Goal: Information Seeking & Learning: Learn about a topic

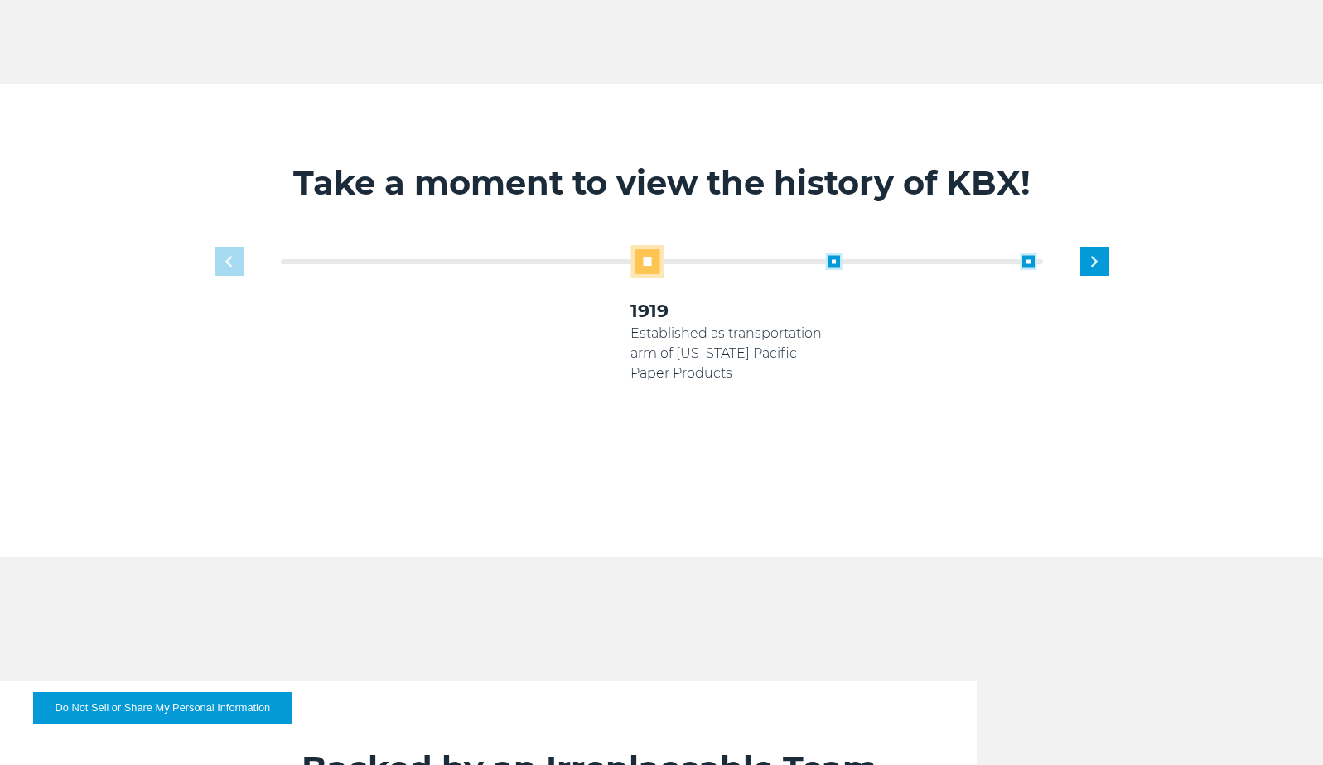
scroll to position [994, 0]
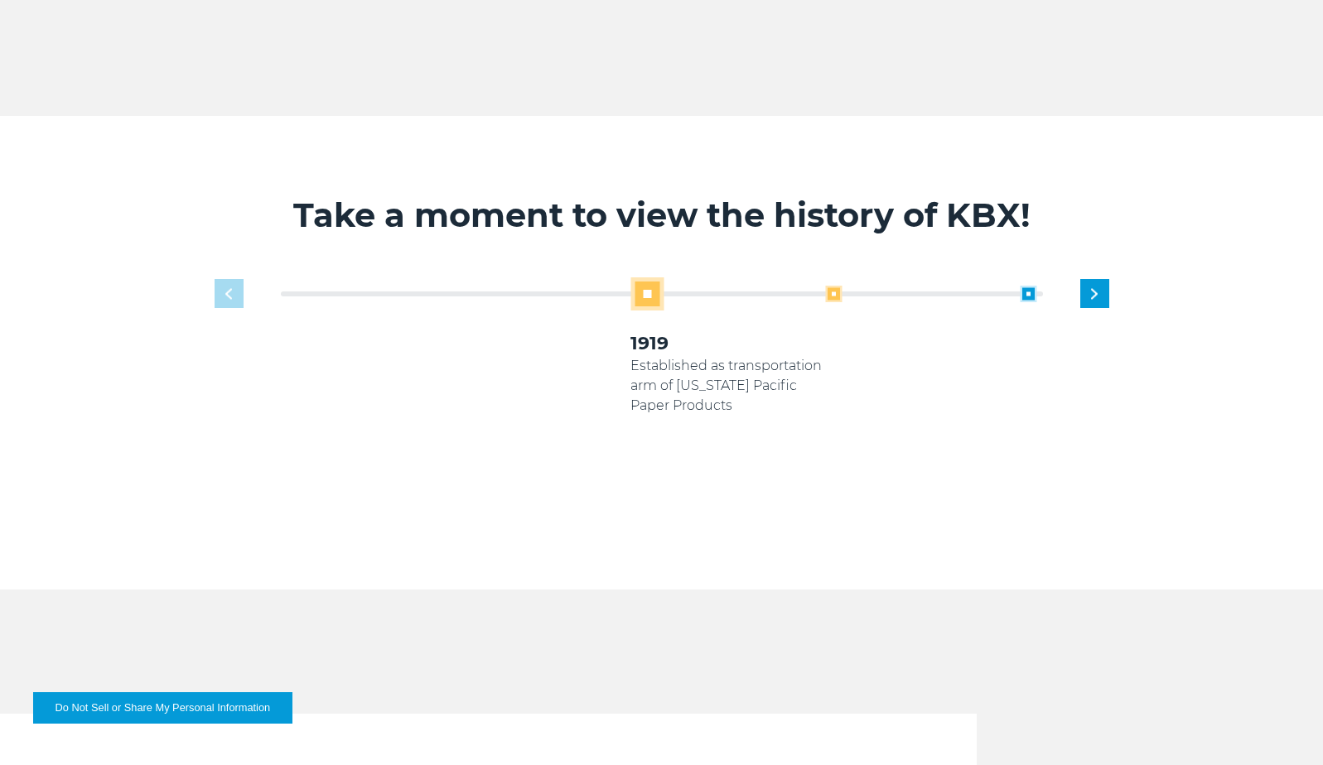
click at [835, 302] on span at bounding box center [833, 294] width 17 height 17
click at [444, 302] on span at bounding box center [444, 294] width 17 height 17
click at [833, 302] on span at bounding box center [833, 294] width 17 height 17
click at [838, 302] on span at bounding box center [833, 294] width 17 height 17
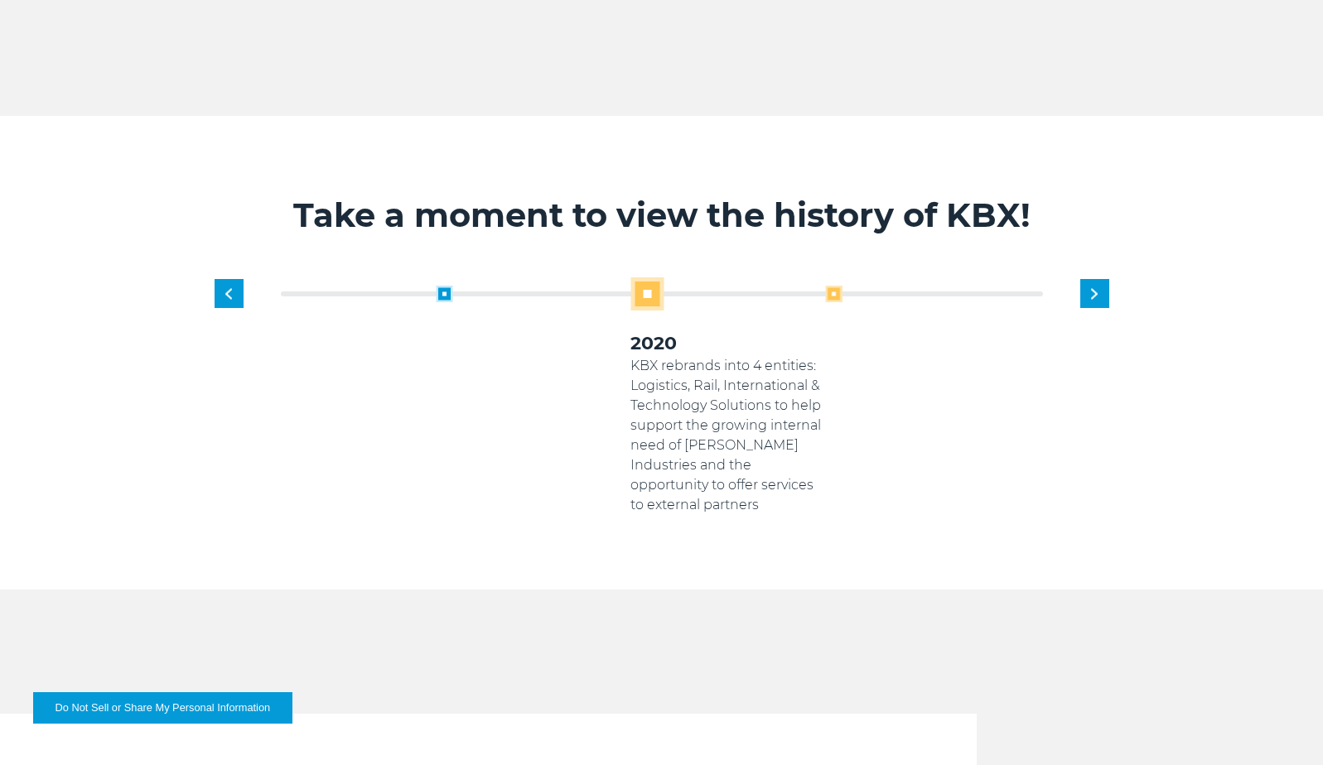
click at [832, 302] on span at bounding box center [833, 294] width 17 height 17
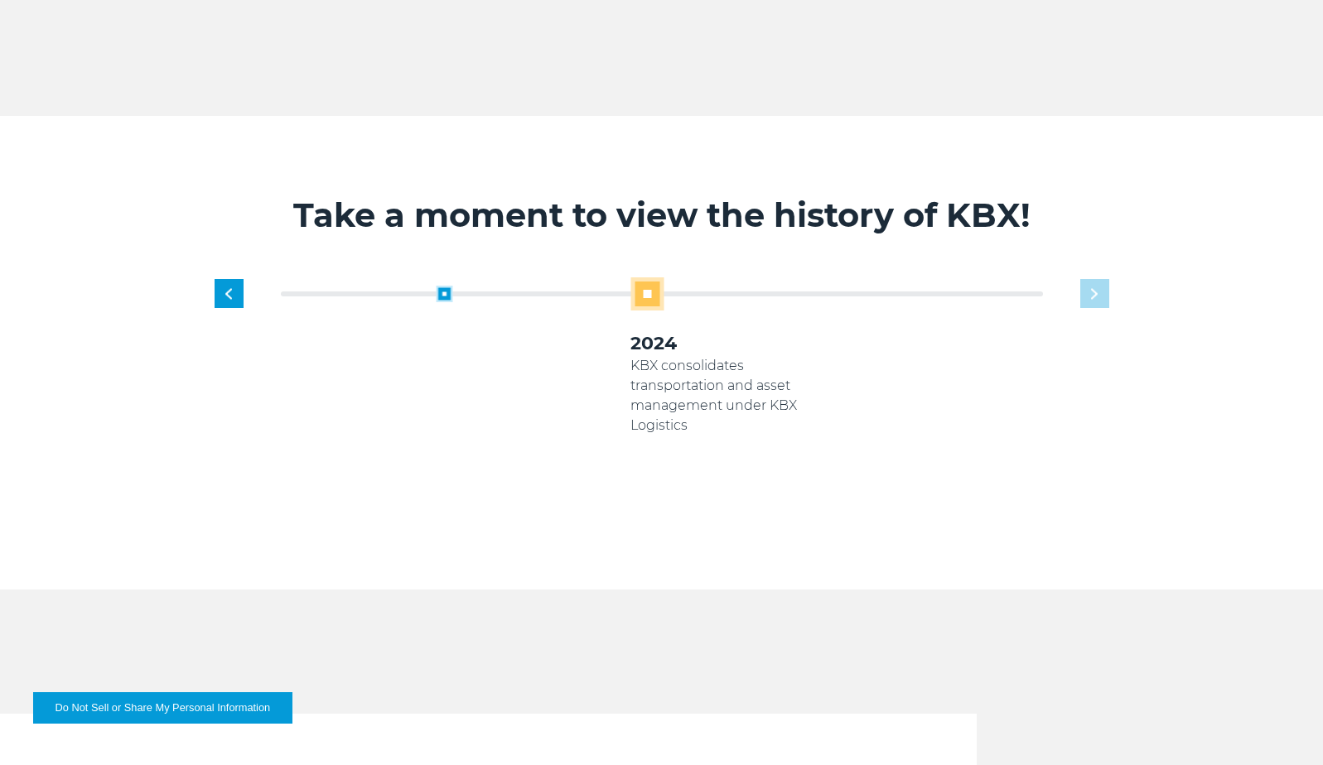
click at [1098, 316] on div "1919 Established as transportation arm of Georgia Pacific Paper Products 2005 K…" at bounding box center [728, 397] width 779 height 238
click at [448, 302] on span at bounding box center [444, 294] width 17 height 17
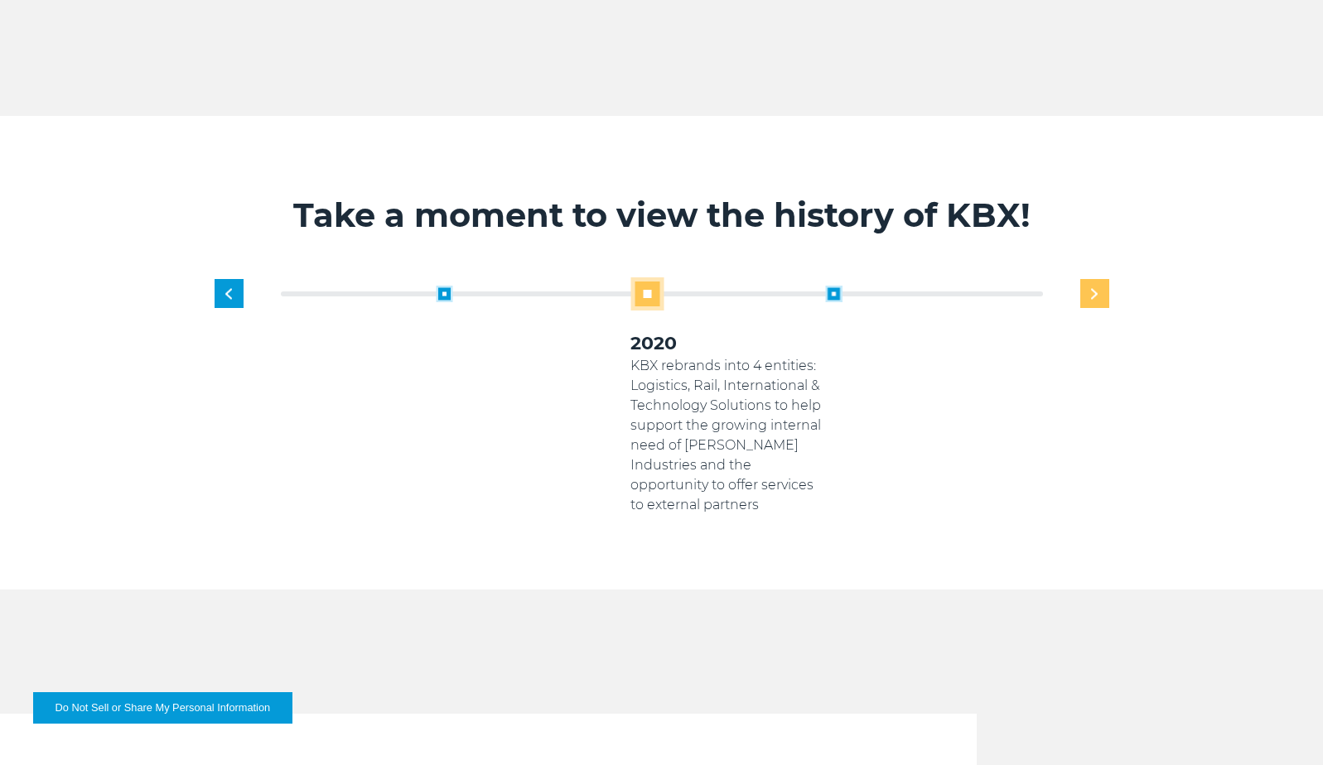
click at [1104, 308] on div "Next slide" at bounding box center [1094, 293] width 29 height 29
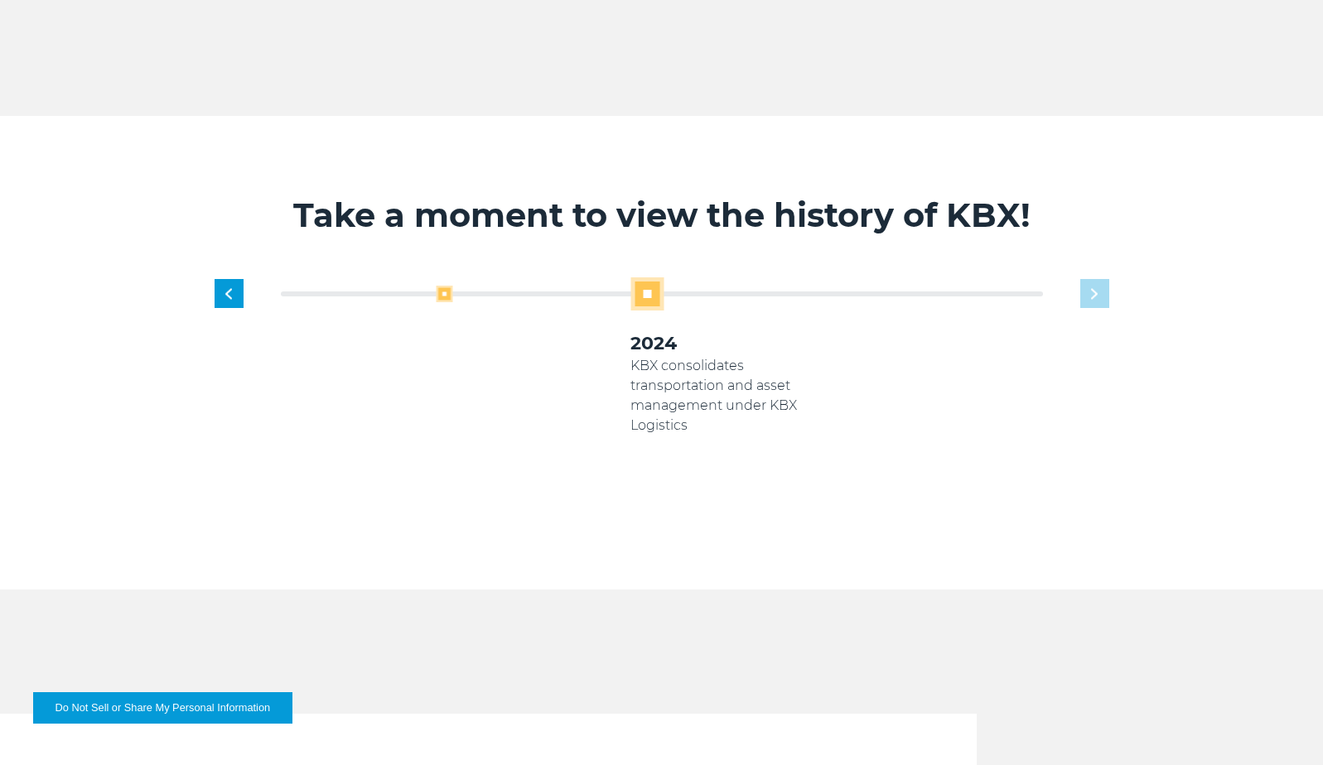
click at [443, 302] on span at bounding box center [444, 294] width 17 height 17
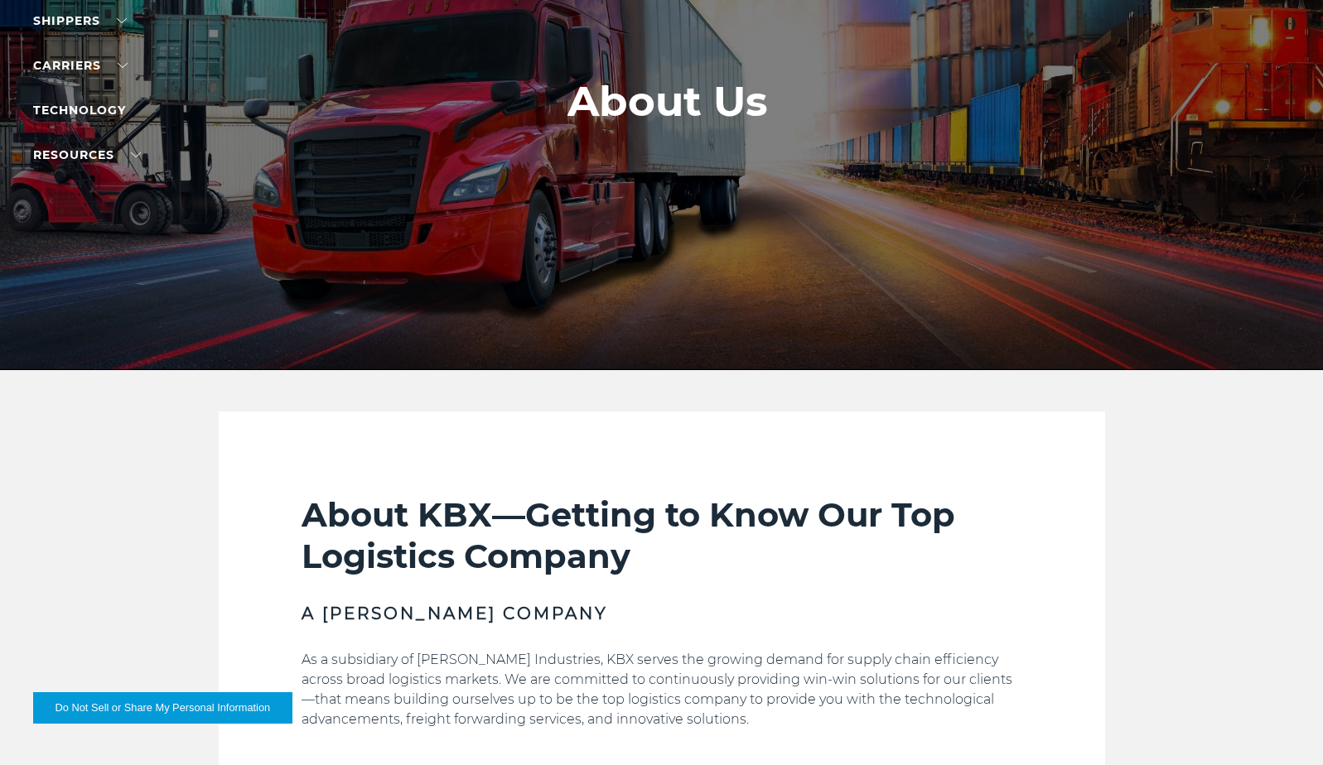
scroll to position [0, 0]
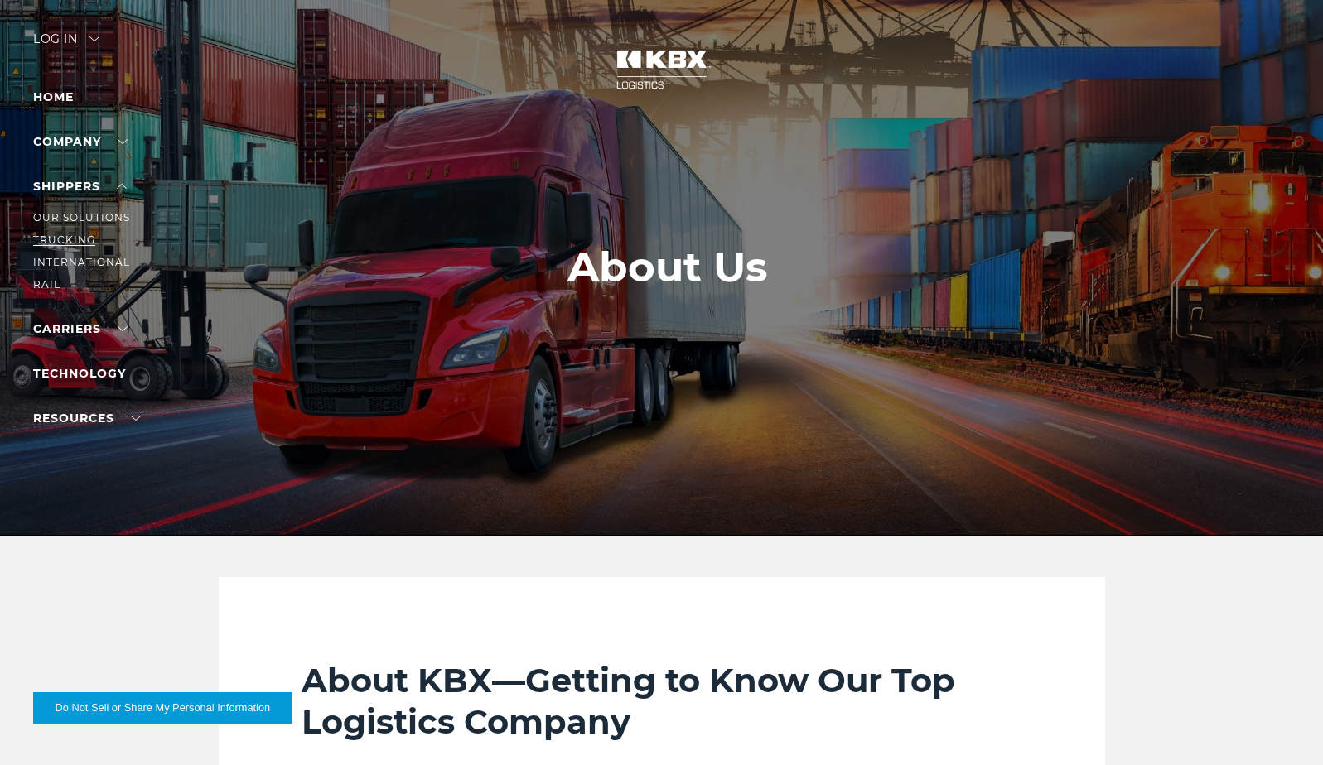
click at [70, 246] on link "Trucking" at bounding box center [64, 240] width 62 height 12
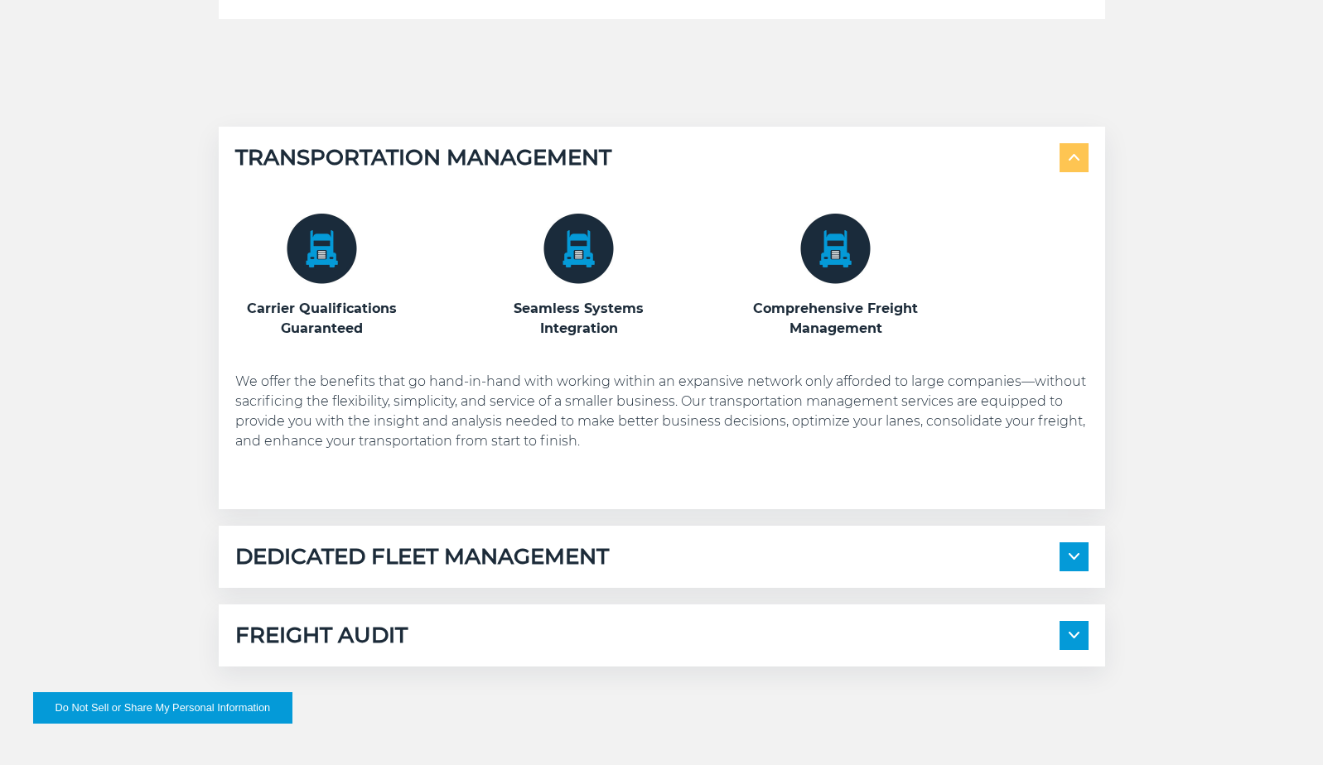
scroll to position [994, 0]
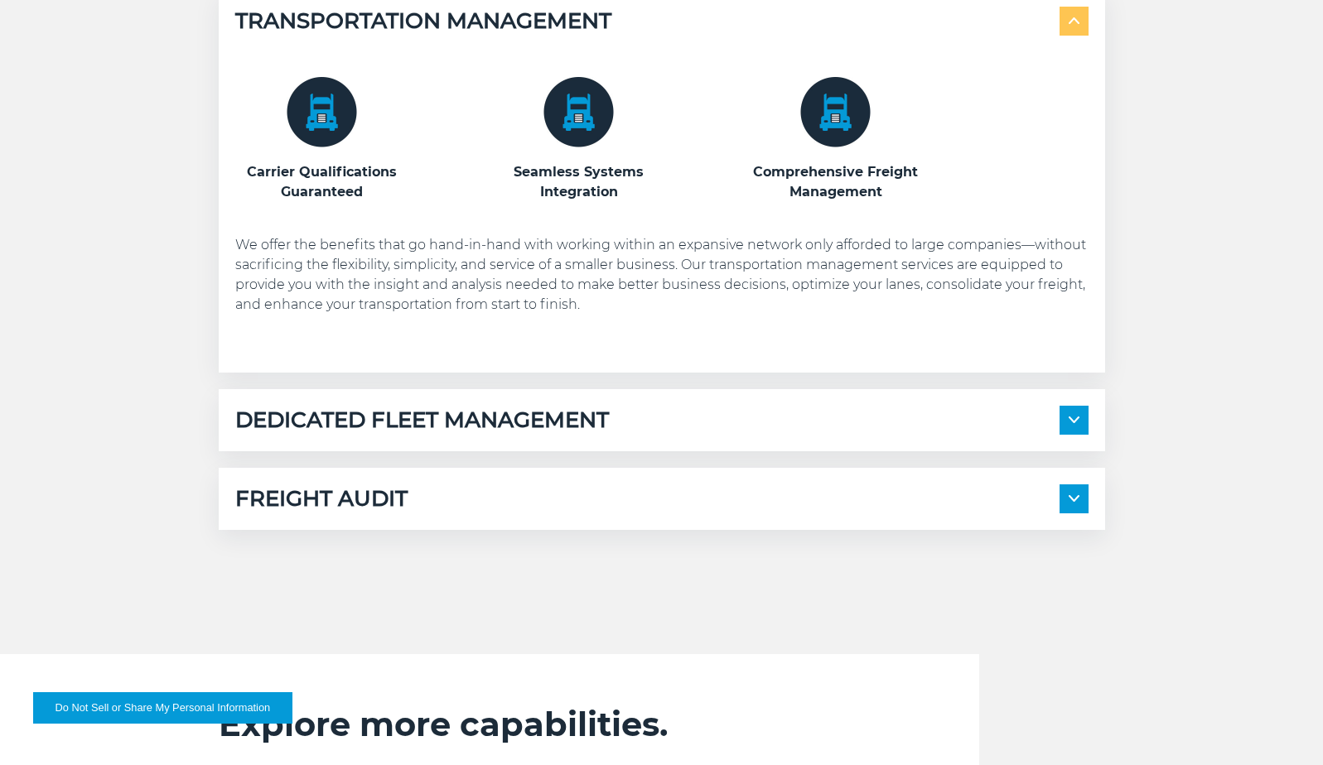
click at [534, 435] on h5 "DEDICATED FLEET MANAGEMENT" at bounding box center [422, 420] width 374 height 29
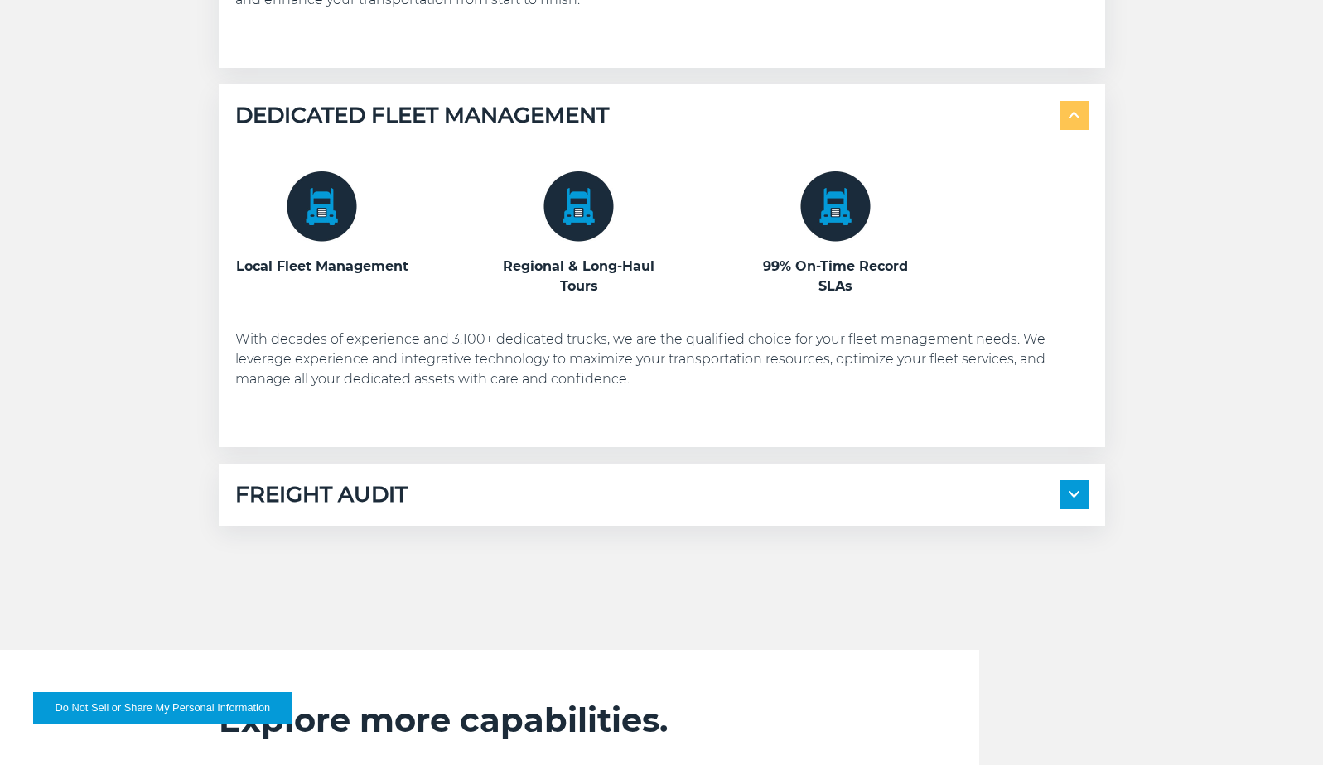
scroll to position [1325, 0]
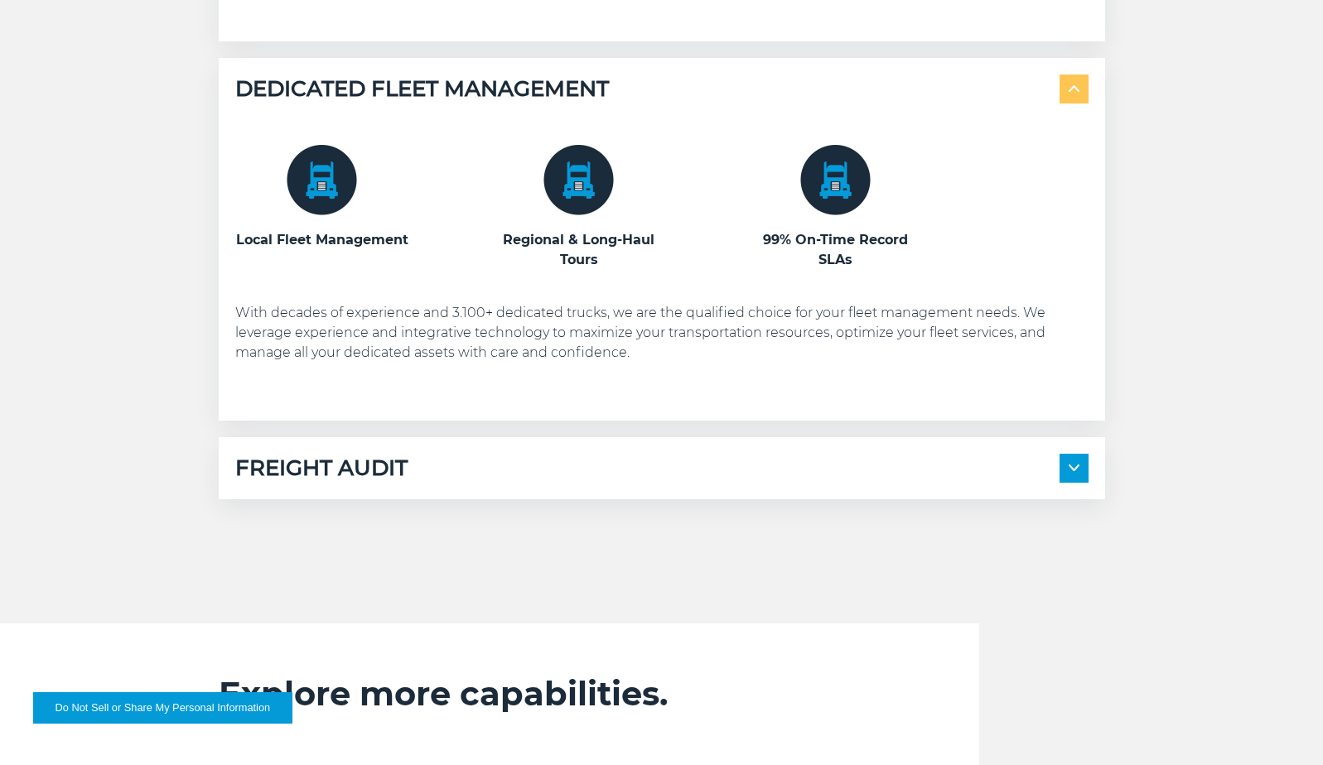
click at [1079, 471] on img at bounding box center [1074, 468] width 11 height 7
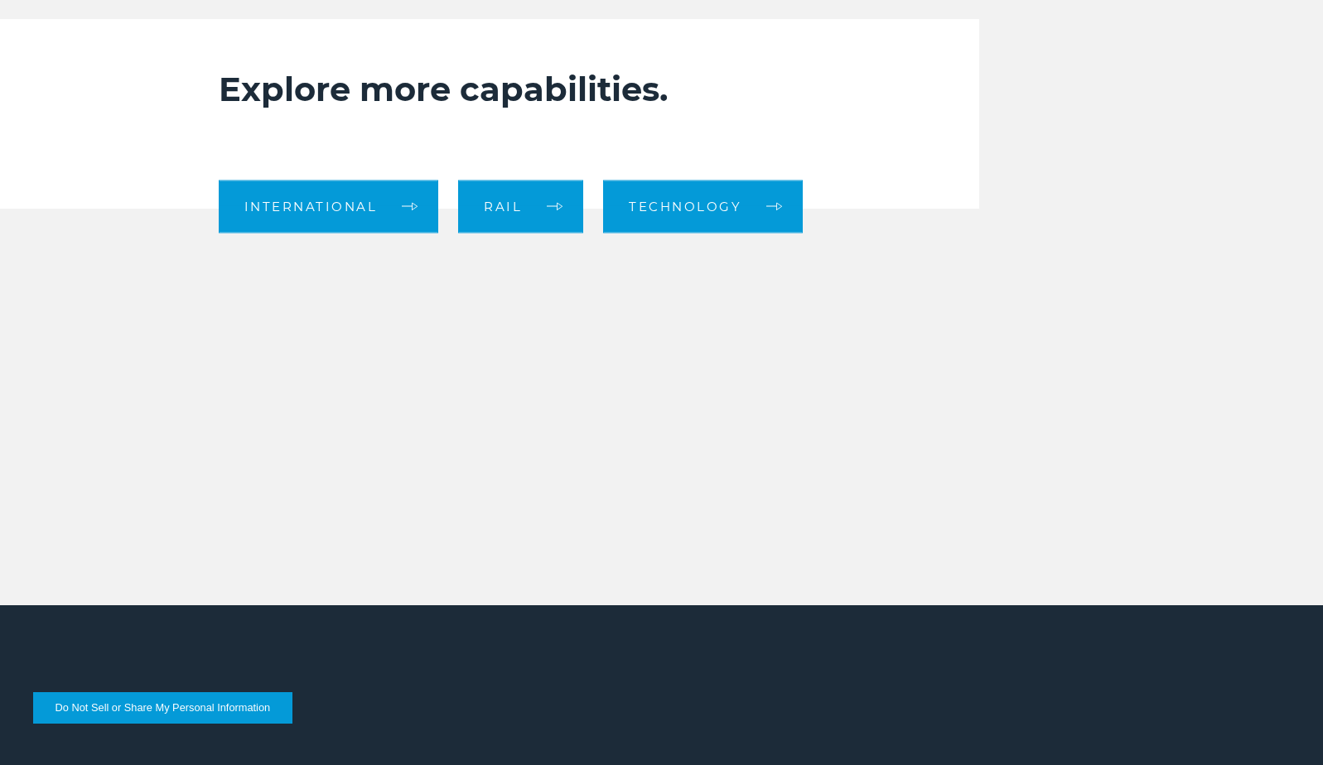
scroll to position [2320, 0]
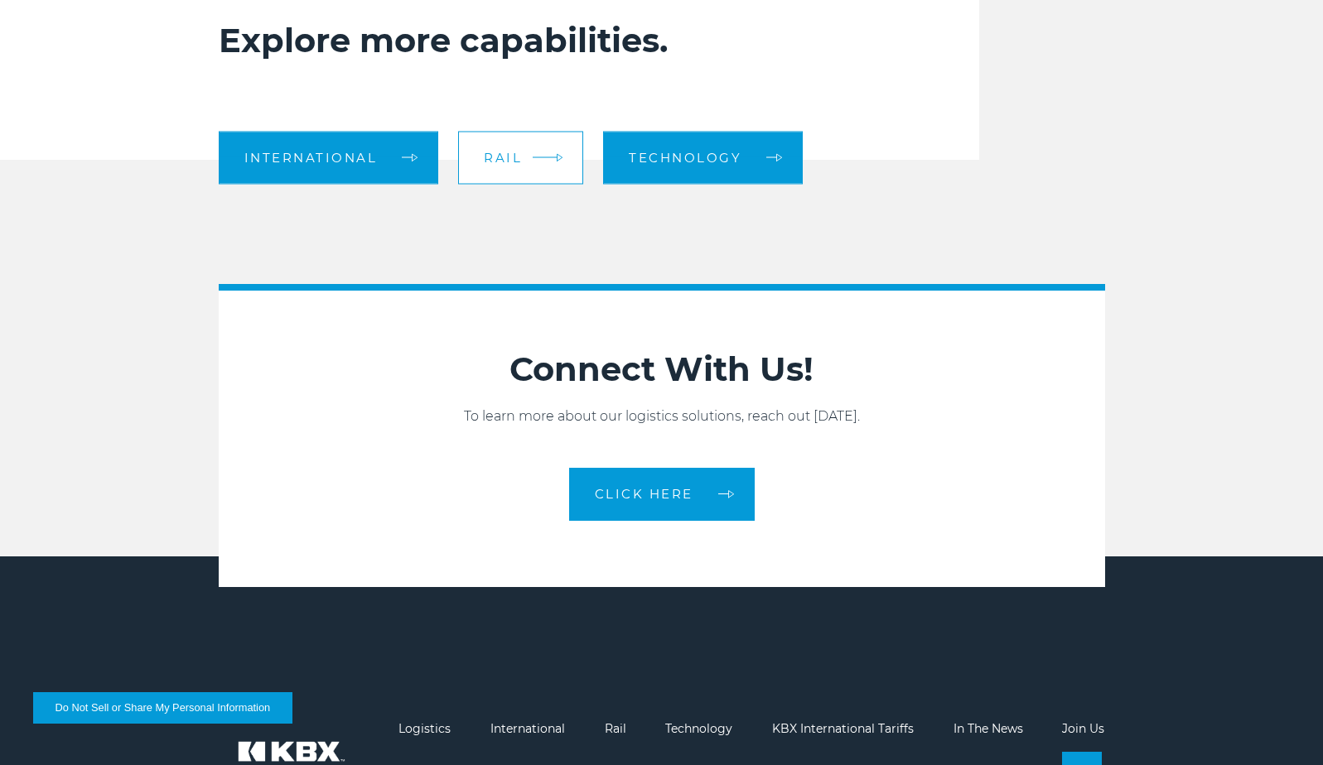
click at [473, 184] on link "Rail" at bounding box center [520, 157] width 125 height 53
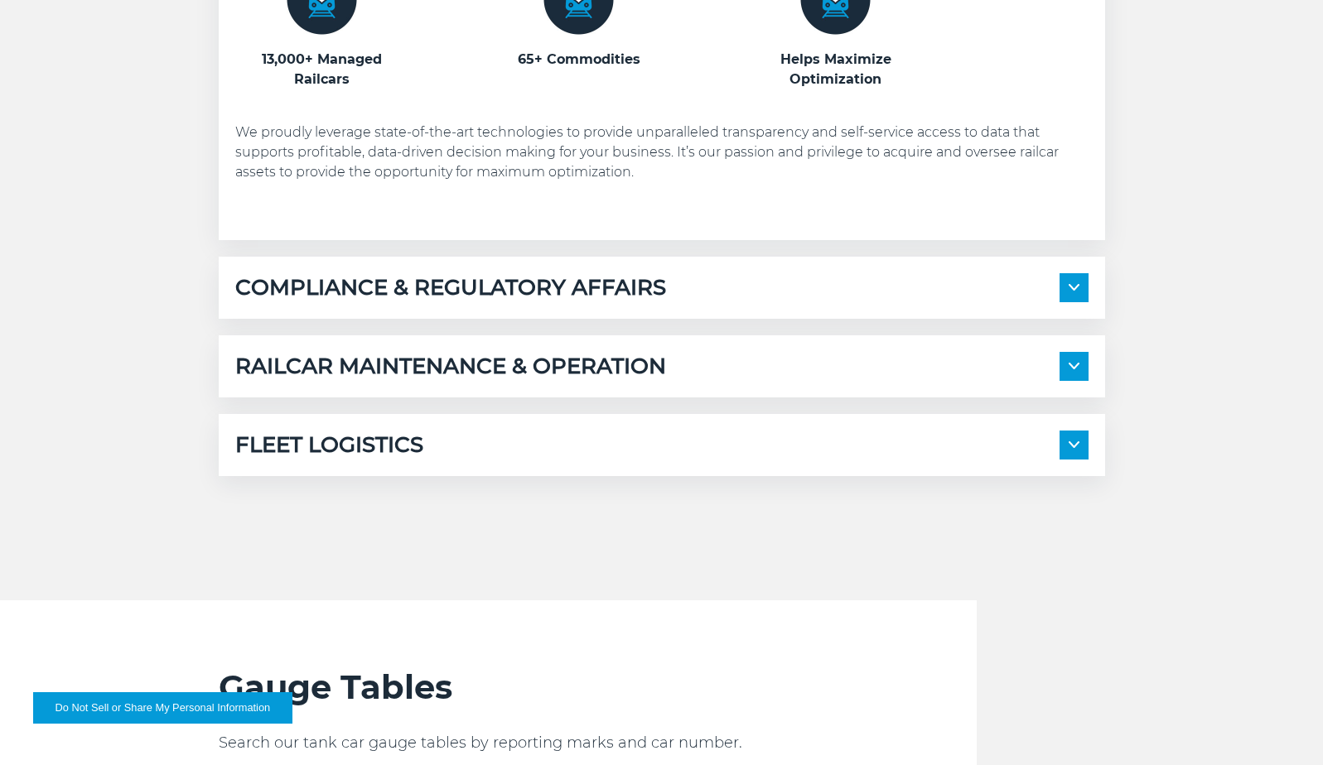
scroll to position [1243, 0]
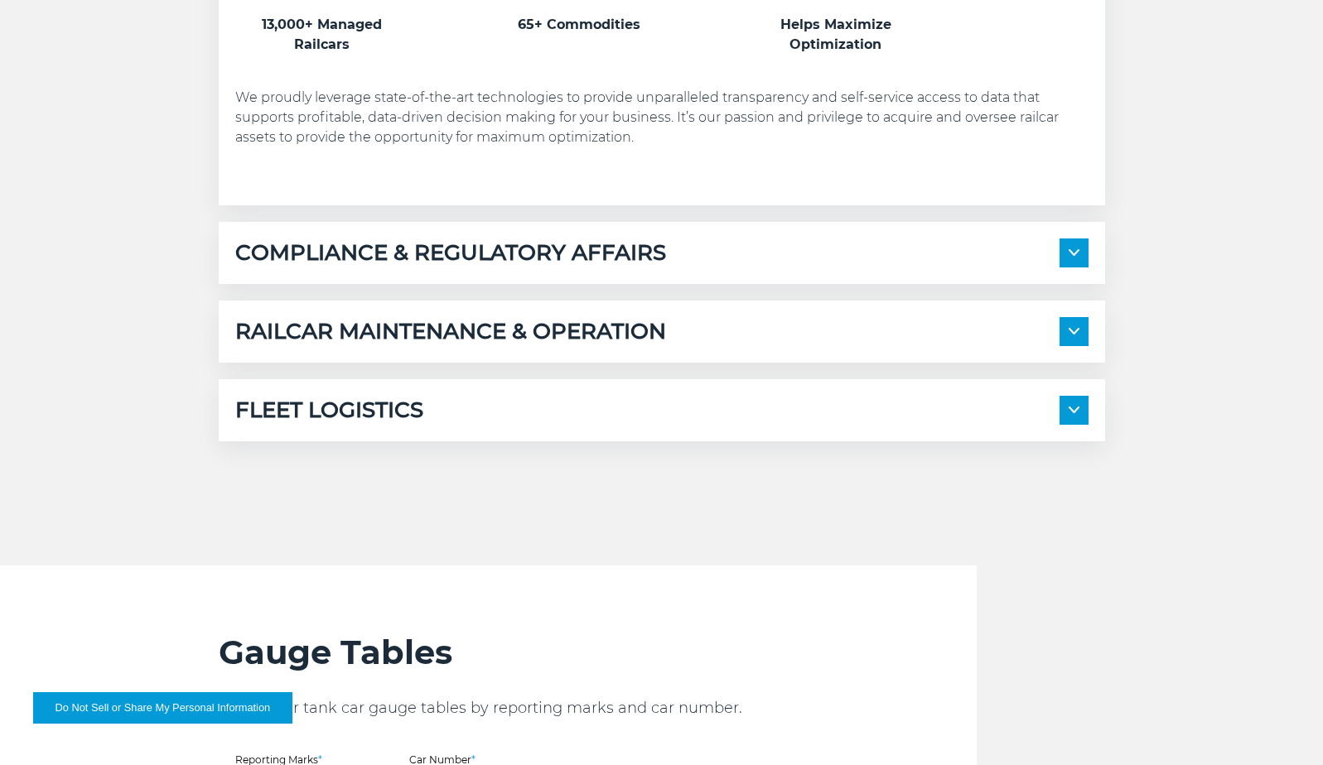
click at [1079, 335] on img at bounding box center [1074, 331] width 11 height 7
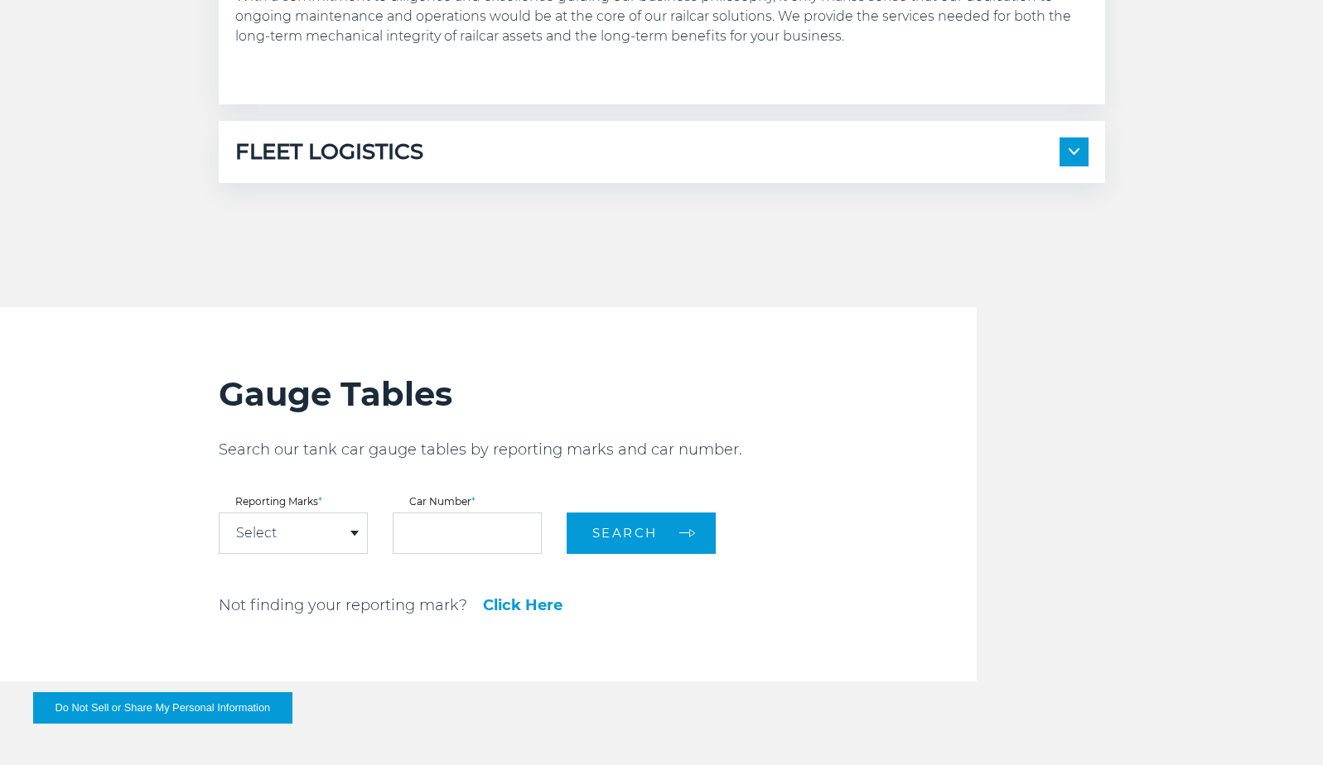
scroll to position [1823, 0]
click at [1079, 154] on img at bounding box center [1074, 150] width 11 height 7
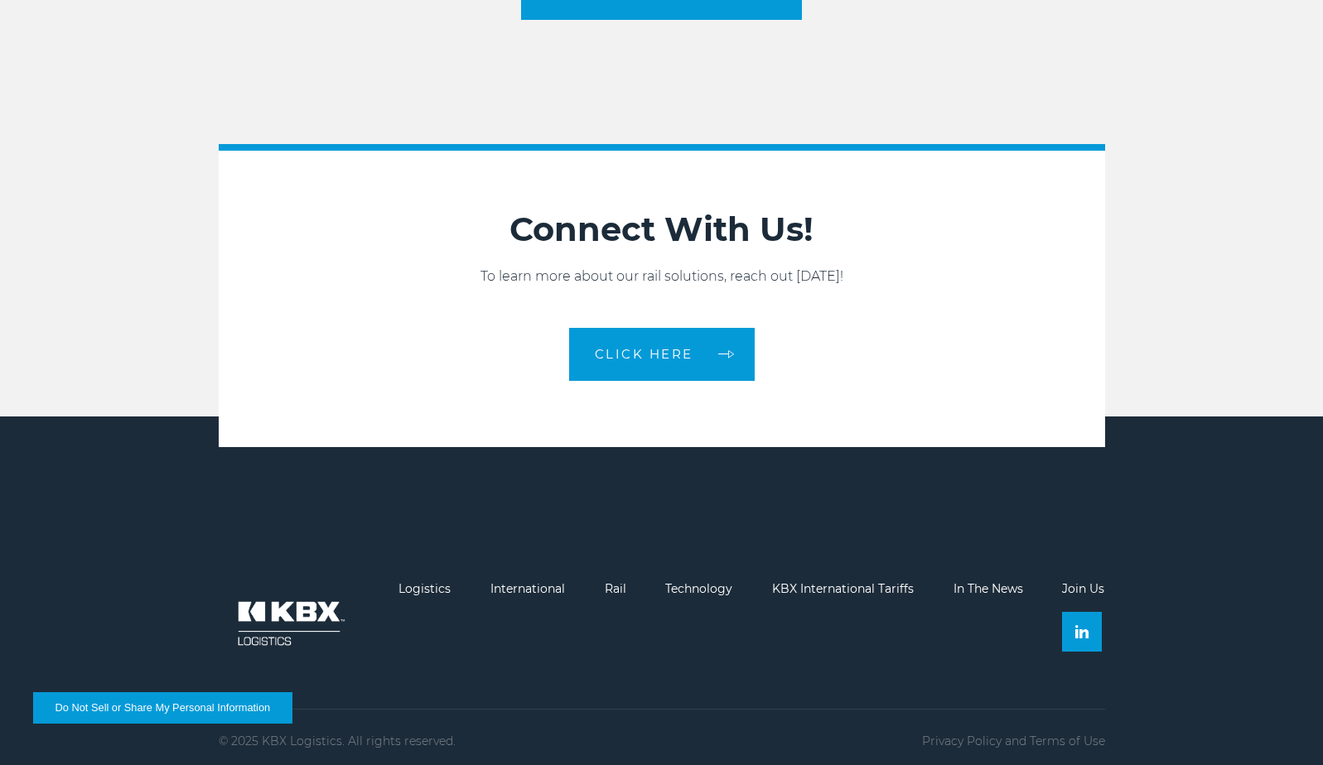
scroll to position [3397, 0]
